Goal: Information Seeking & Learning: Learn about a topic

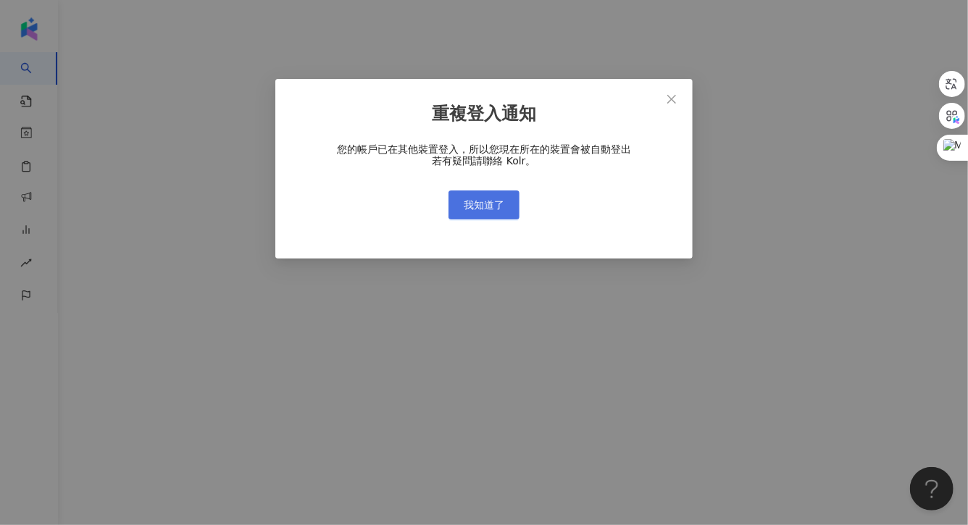
click at [466, 207] on span "我知道了" at bounding box center [484, 205] width 41 height 12
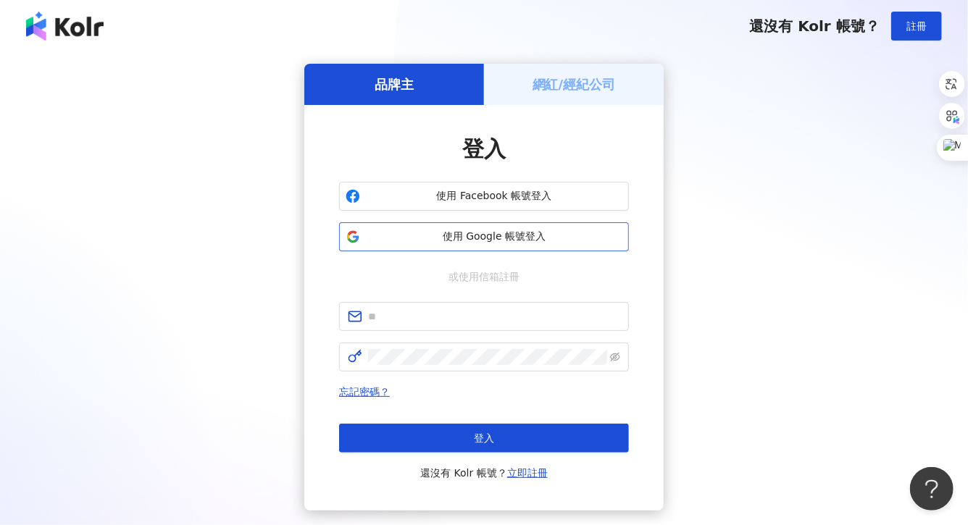
click at [446, 248] on button "使用 Google 帳號登入" at bounding box center [484, 236] width 290 height 29
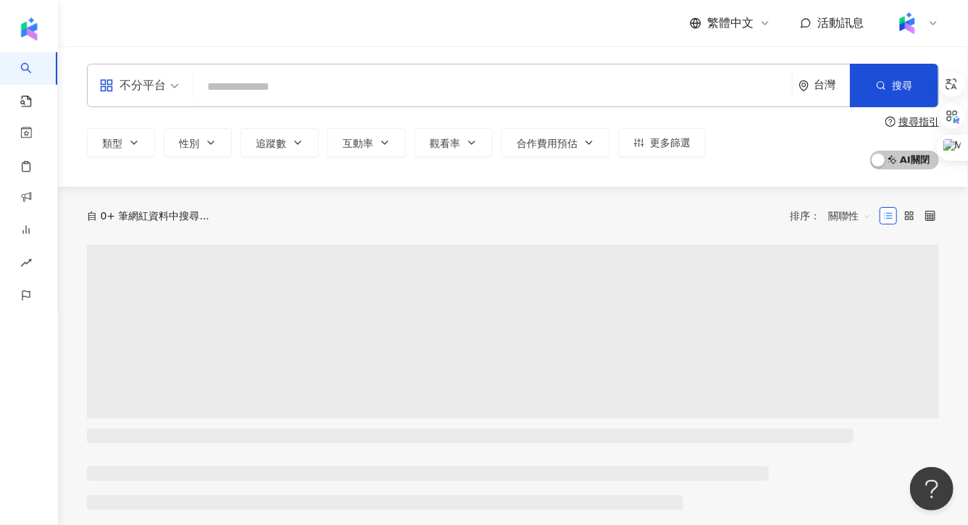
click at [318, 75] on input "search" at bounding box center [492, 87] width 587 height 28
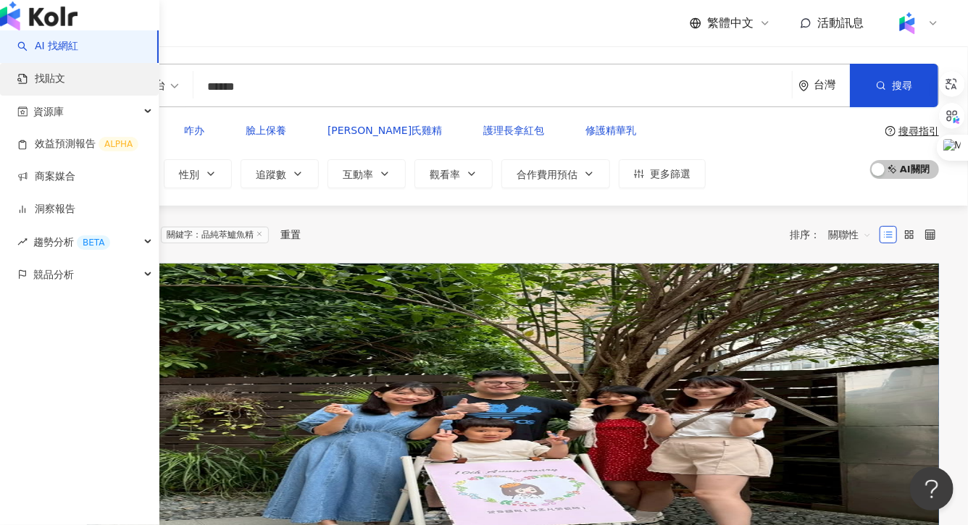
type input "******"
click at [17, 86] on link "找貼文" at bounding box center [41, 79] width 48 height 14
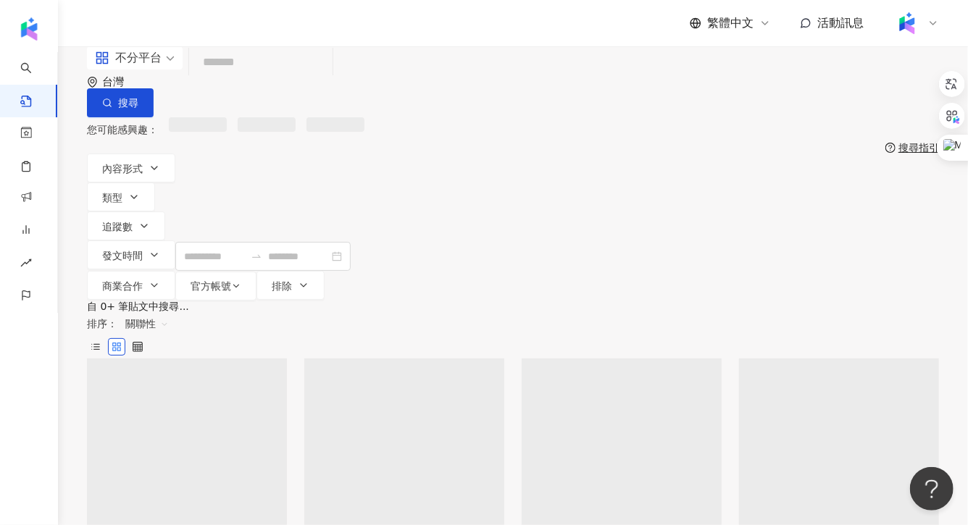
click at [260, 78] on input "search" at bounding box center [261, 62] width 132 height 31
paste input "******"
type input "******"
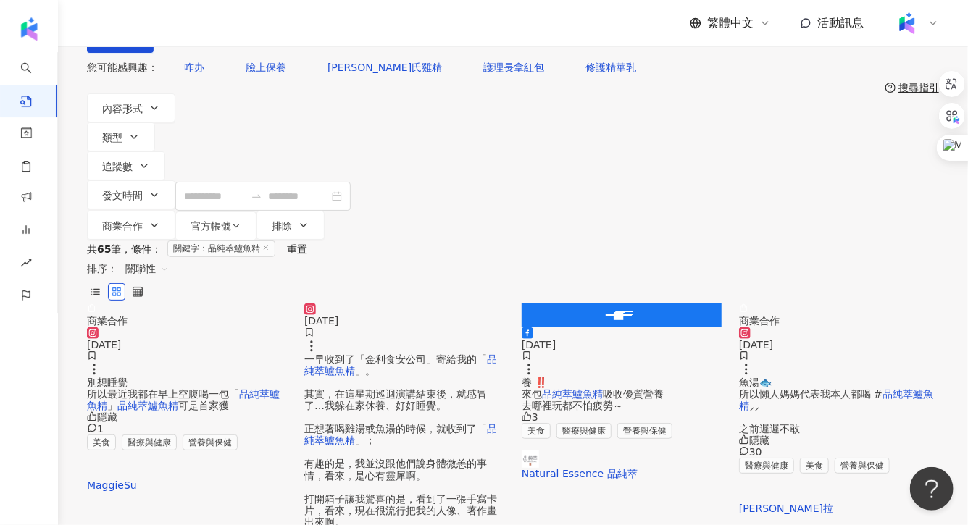
scroll to position [71, 0]
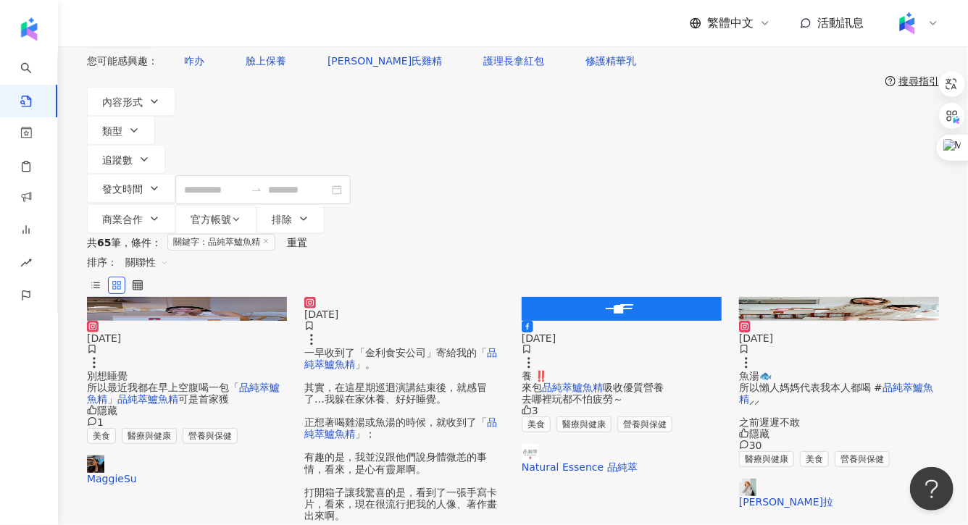
click at [229, 370] on span "別想睡覺 所以最近我都在早上空腹喝一包「" at bounding box center [163, 381] width 152 height 23
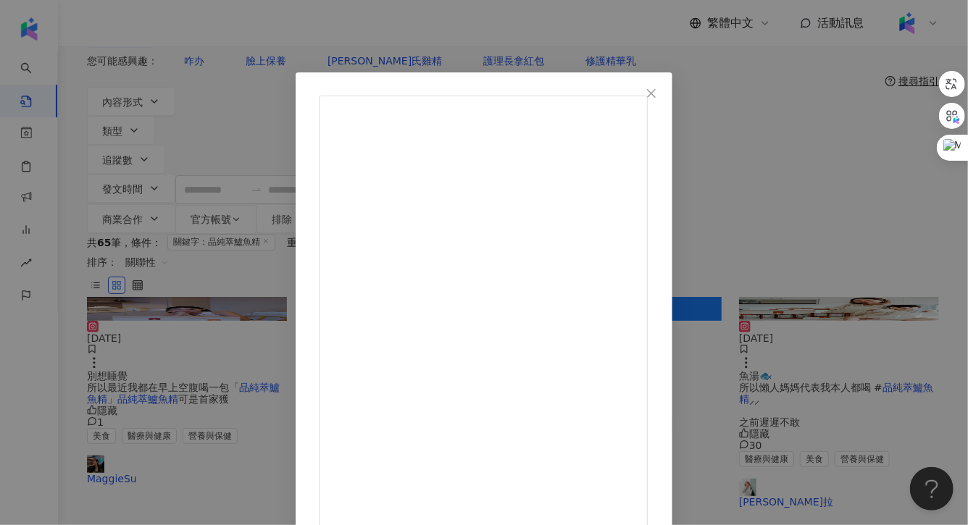
click at [826, 212] on div "MaggieSu [DATE] 隱藏 1 查看原始貼文" at bounding box center [484, 262] width 968 height 525
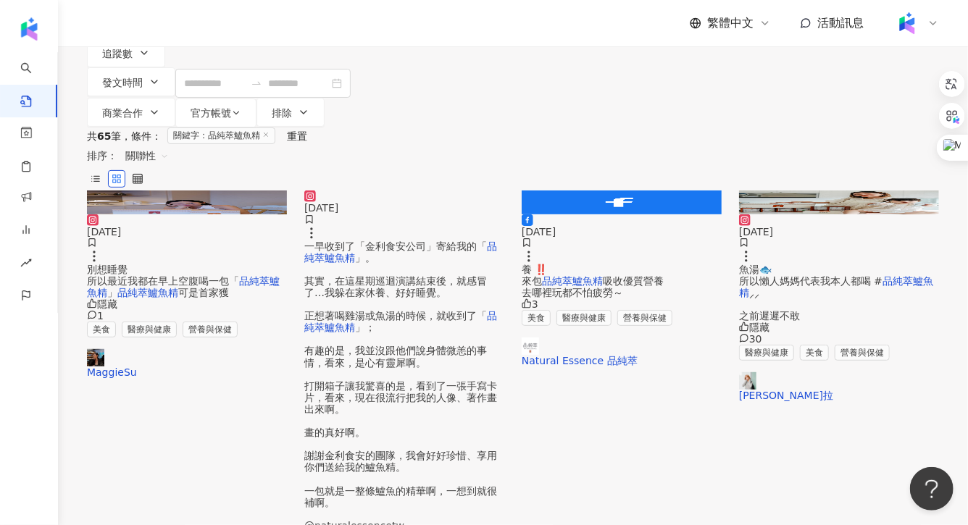
scroll to position [0, 0]
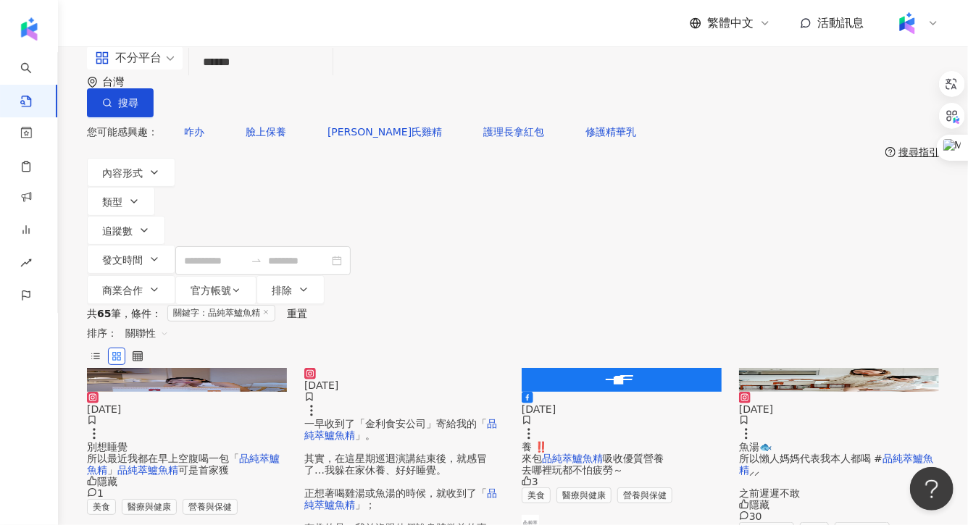
click at [169, 322] on span "關聯性" at bounding box center [146, 333] width 43 height 23
click at [843, 281] on div "互動數" at bounding box center [852, 273] width 58 height 25
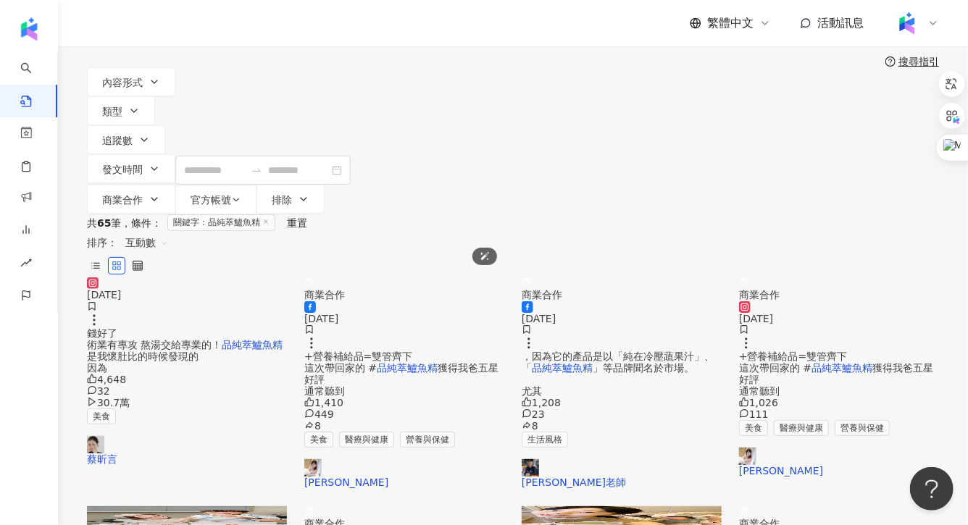
scroll to position [104, 0]
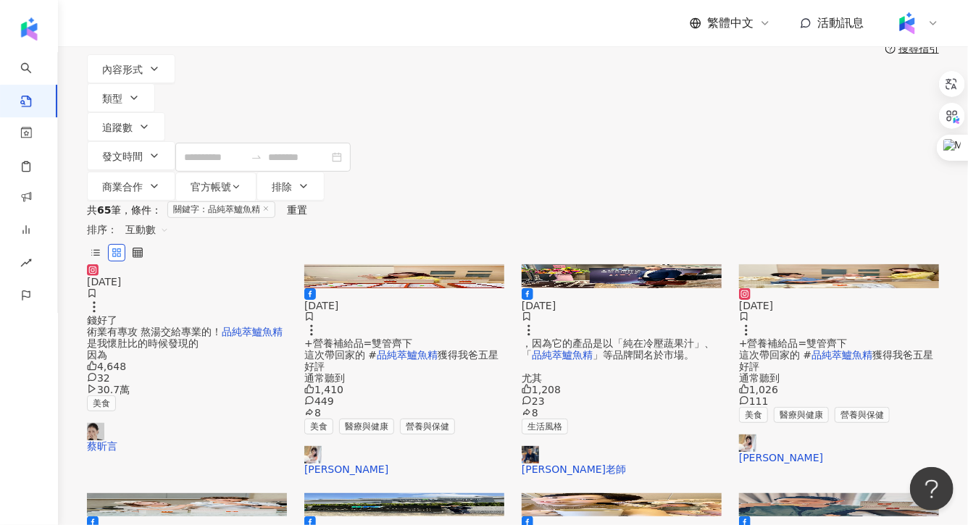
click at [235, 303] on div "[DATE] 錢好了 術業有專攻 熬湯交給專業的！ 品純萃鱸魚精 是我懷肚比的時候發現的 因為 4,648 32 30.7萬 美食 [PERSON_NAME]" at bounding box center [187, 358] width 200 height 188
click at [222, 314] on span "錢好了 術業有專攻 熬湯交給專業的！" at bounding box center [154, 325] width 135 height 23
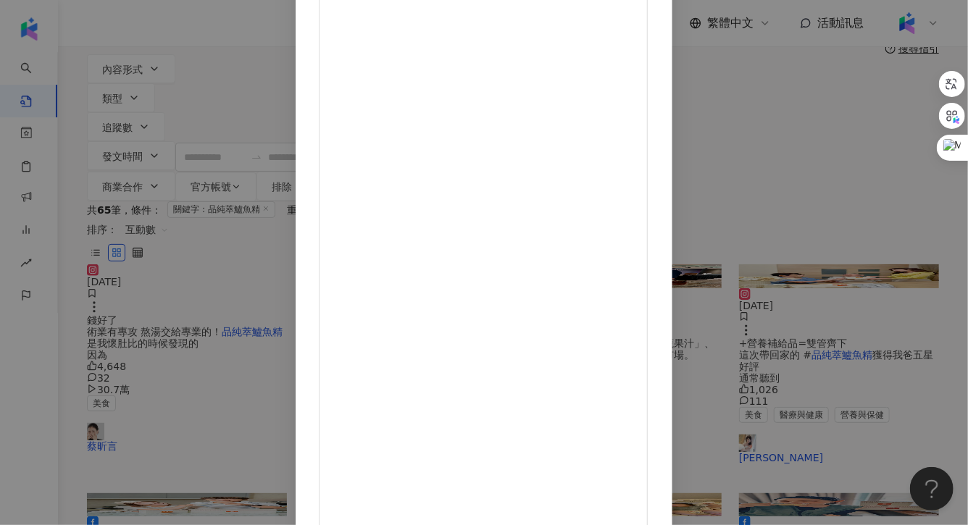
scroll to position [124, 0]
click at [819, 322] on div "[PERSON_NAME][DATE] 4,648 32 30.7萬 查看原始貼文" at bounding box center [484, 262] width 968 height 525
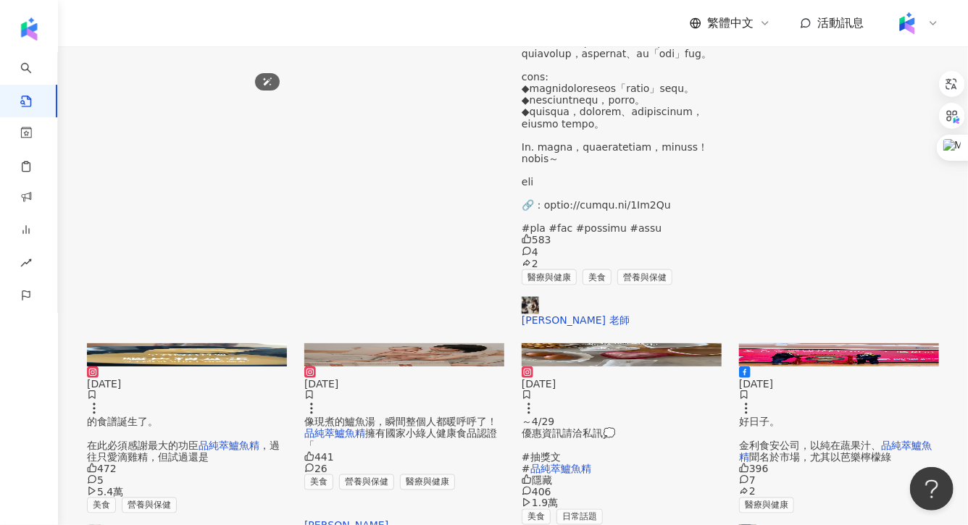
scroll to position [861, 0]
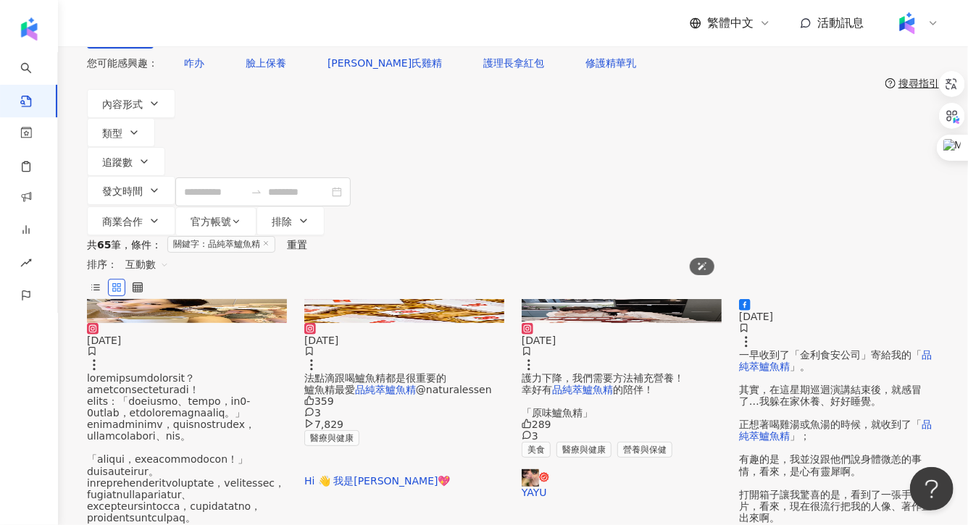
scroll to position [91, 0]
